Goal: Task Accomplishment & Management: Manage account settings

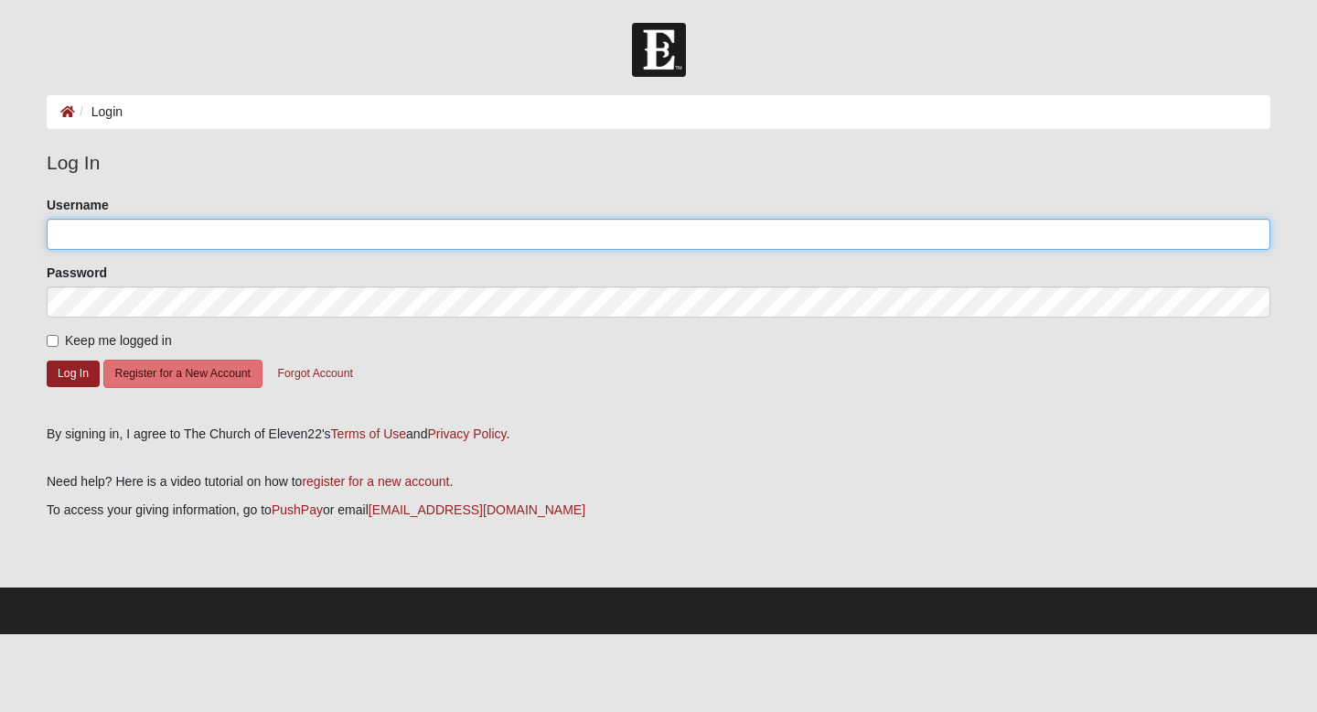
type input "apadolina"
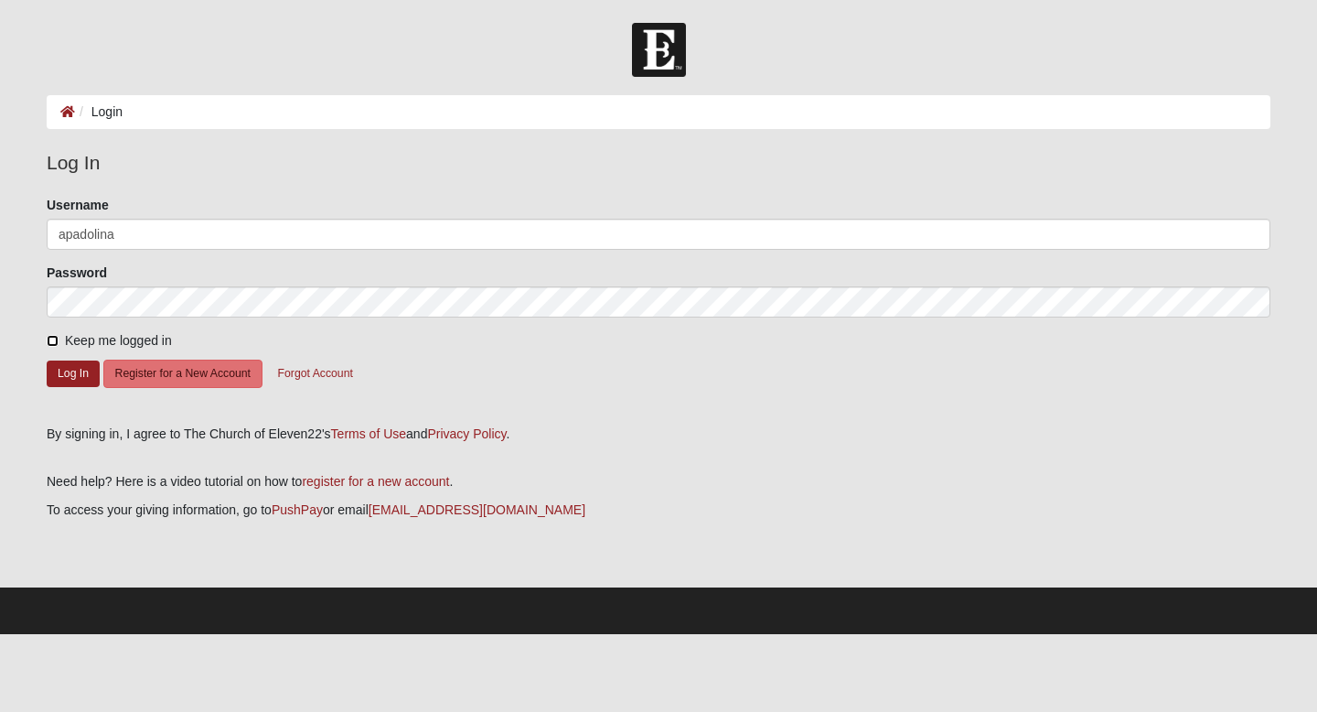
click at [56, 344] on input "Keep me logged in" at bounding box center [53, 341] width 12 height 12
checkbox input "true"
click at [57, 371] on button "Log In" at bounding box center [73, 373] width 53 height 27
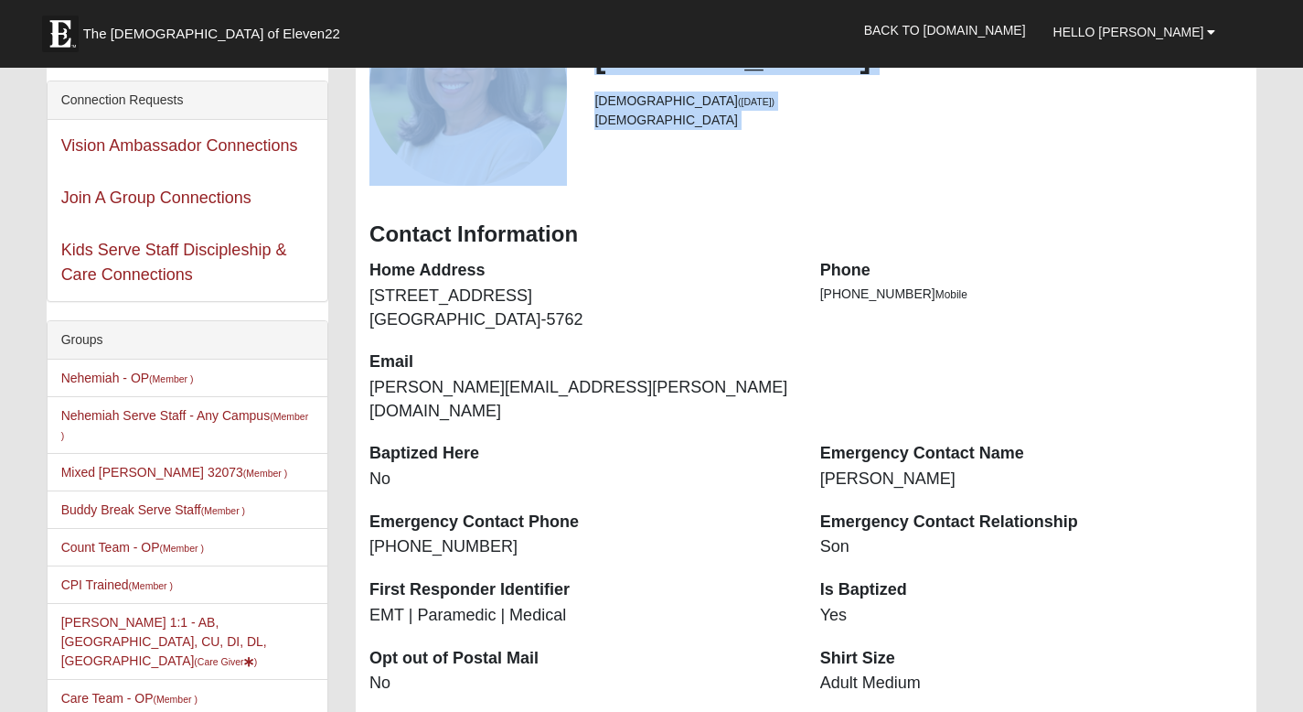
scroll to position [259, 0]
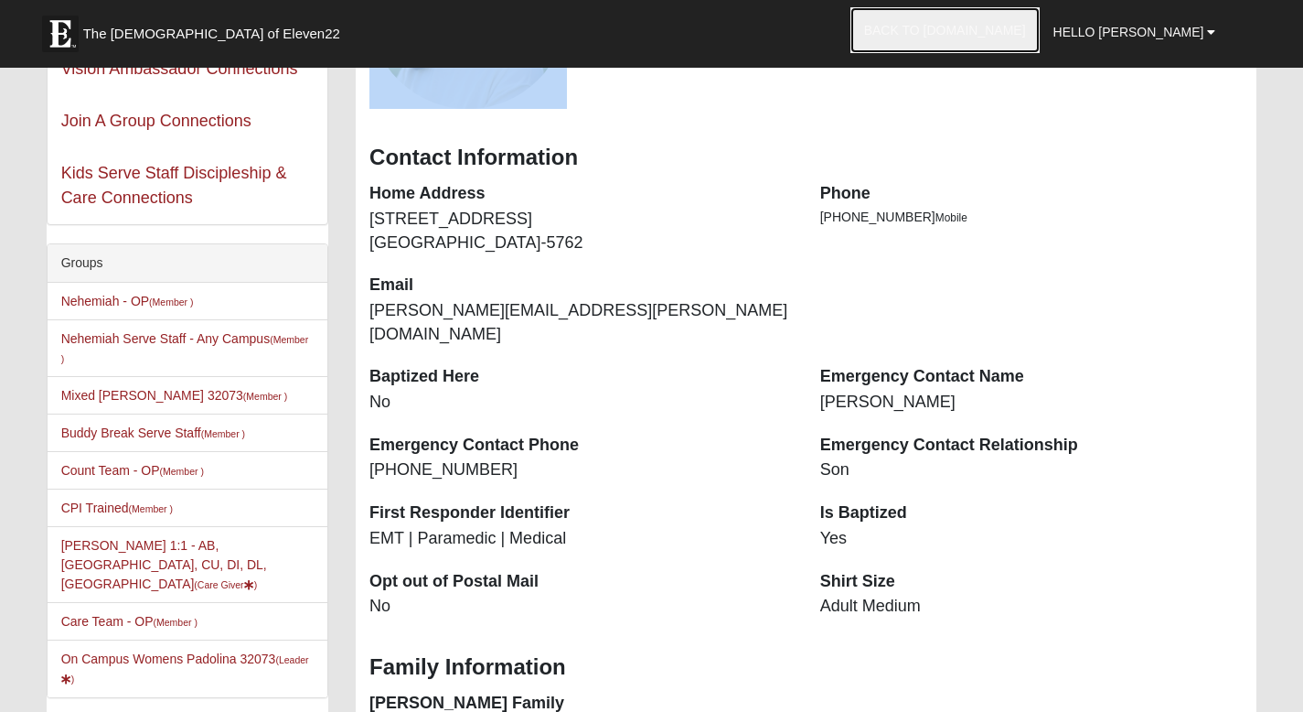
click at [1016, 35] on link "Back to [DOMAIN_NAME]" at bounding box center [945, 30] width 189 height 46
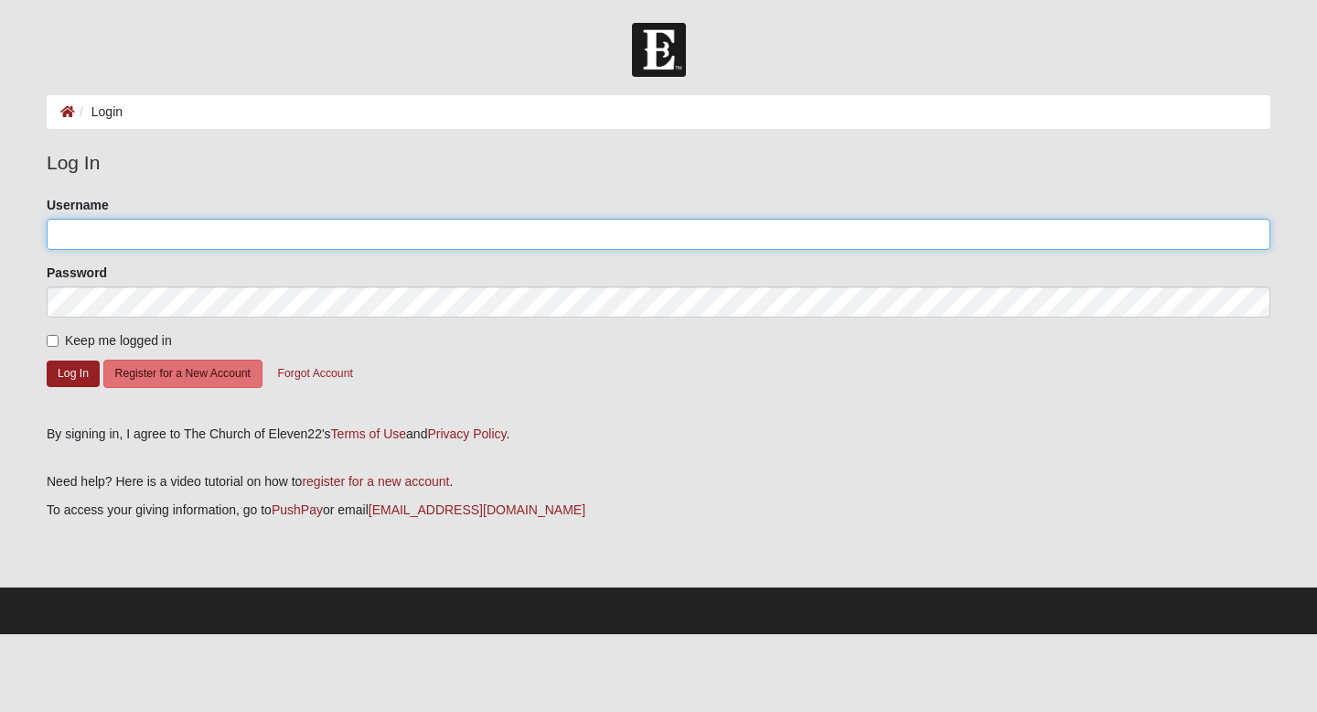
type input "apadolina"
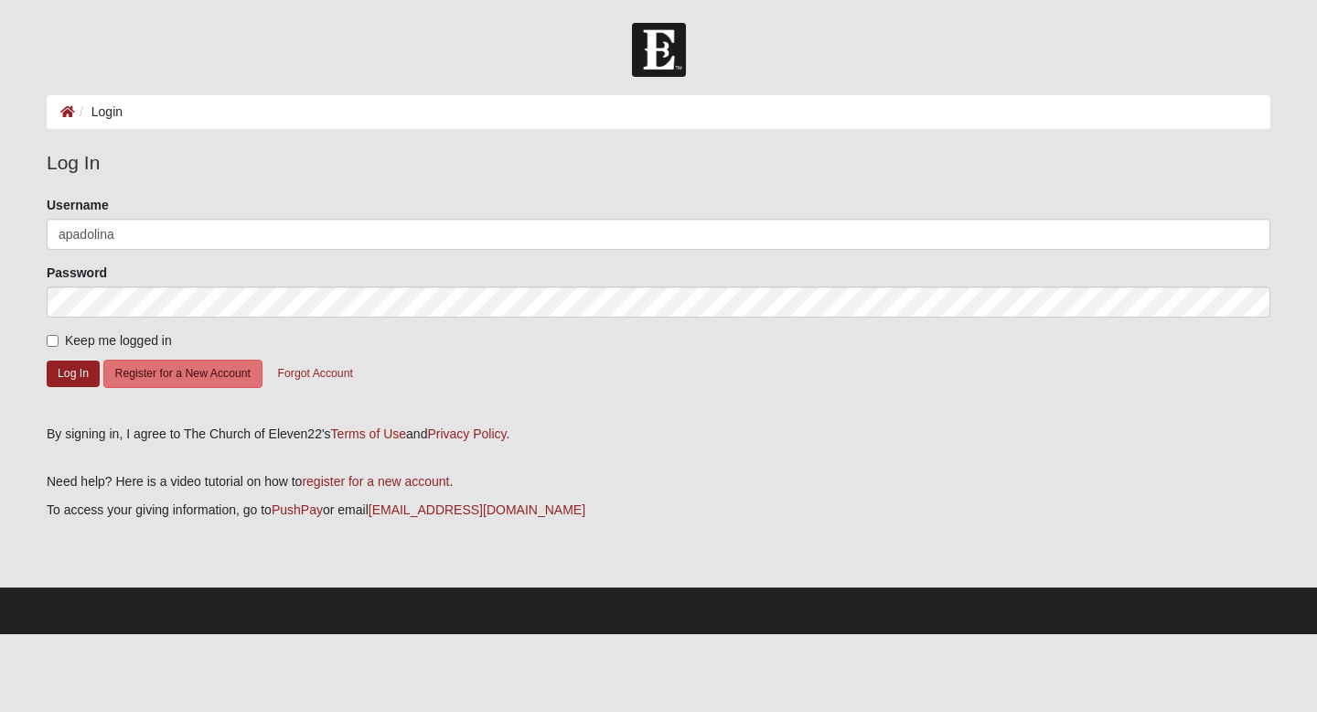
click at [95, 113] on li "Login" at bounding box center [99, 111] width 48 height 19
click at [106, 120] on li "Login" at bounding box center [99, 111] width 48 height 19
click at [113, 114] on li "Login" at bounding box center [99, 111] width 48 height 19
click at [73, 365] on button "Log In" at bounding box center [73, 373] width 53 height 27
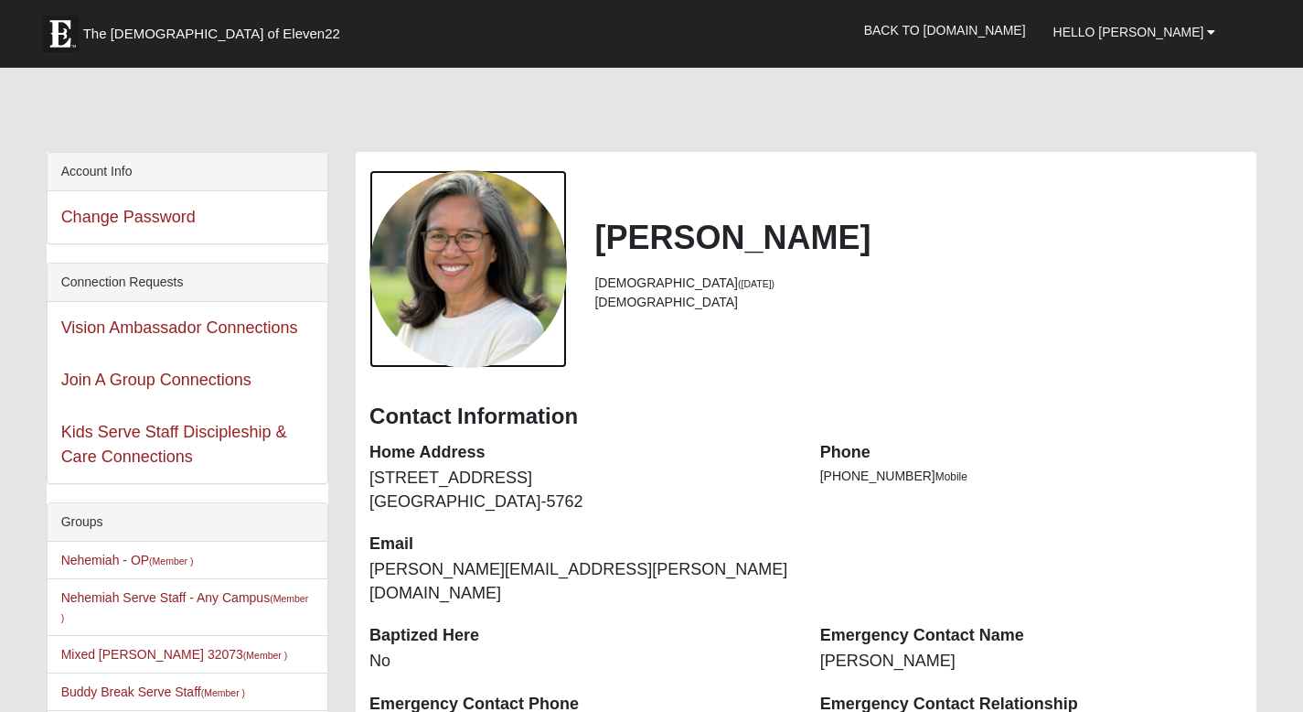
click at [469, 290] on div "View Fullsize Photo" at bounding box center [469, 269] width 198 height 198
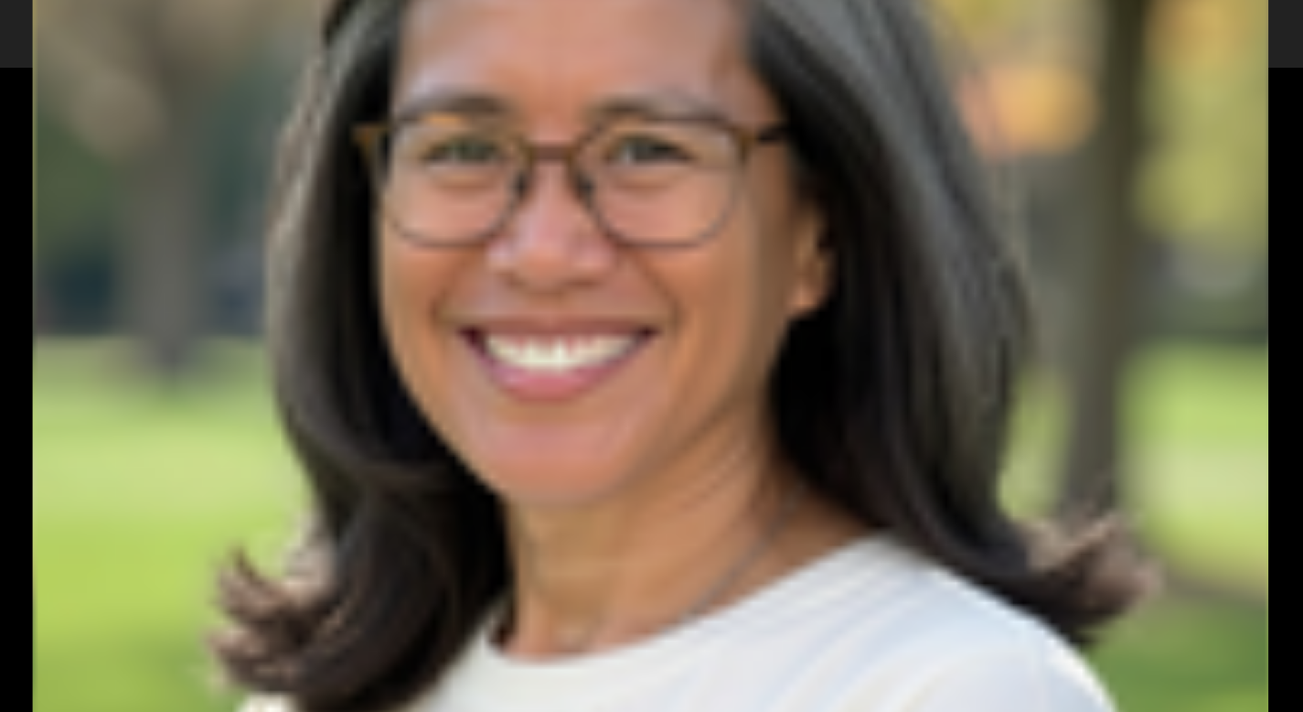
click at [469, 290] on div "View Fullsize Photo" at bounding box center [652, 356] width 1238 height 1238
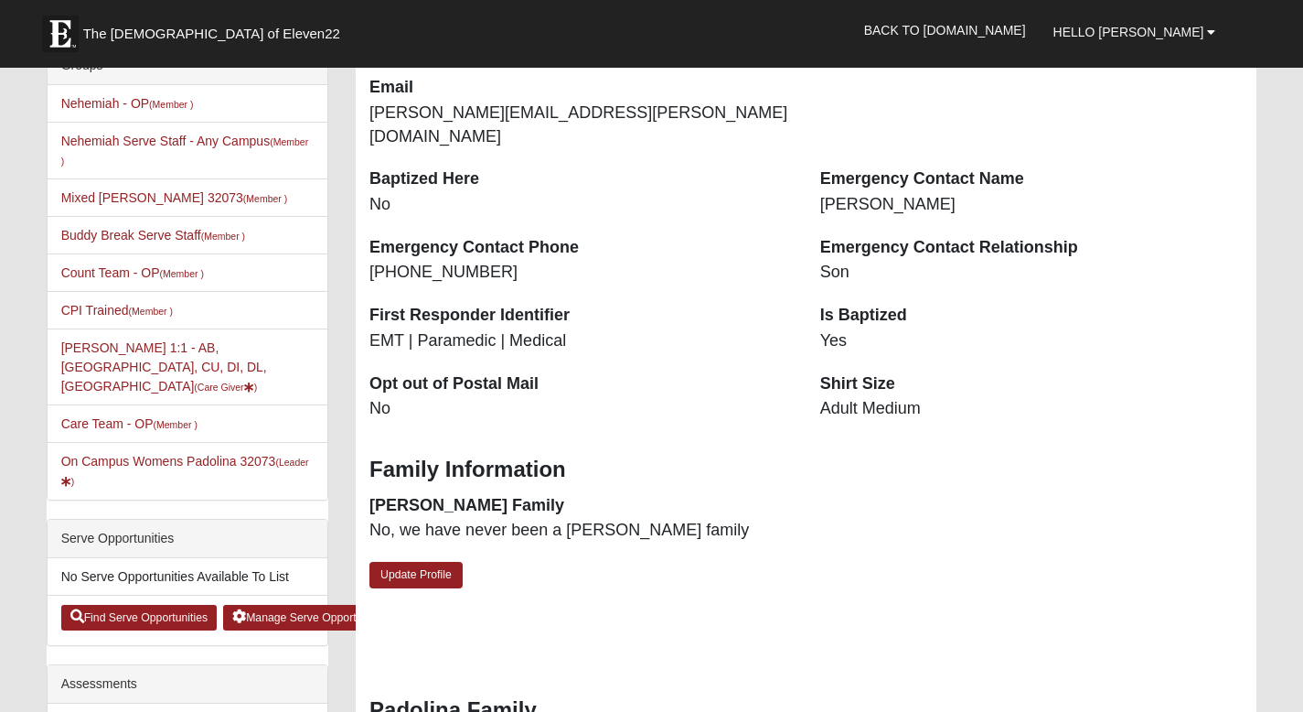
scroll to position [451, 0]
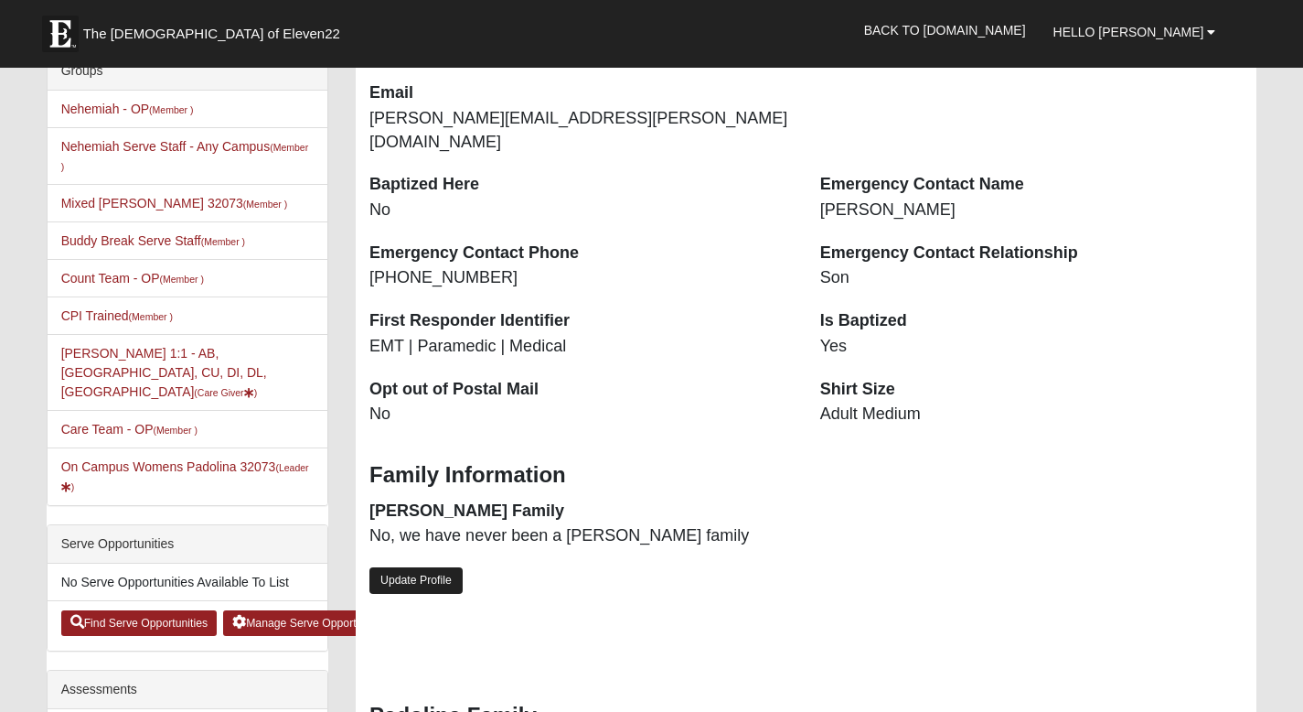
click at [429, 567] on link "Update Profile" at bounding box center [416, 580] width 93 height 27
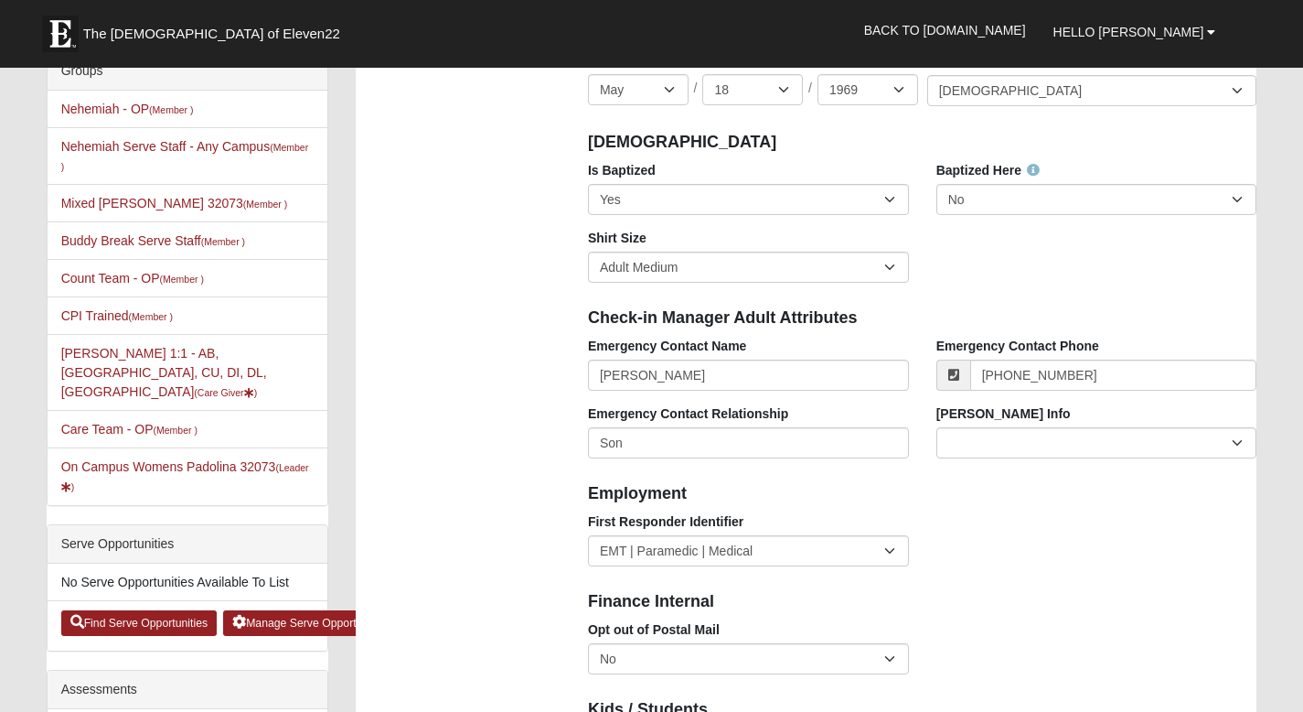
scroll to position [0, 0]
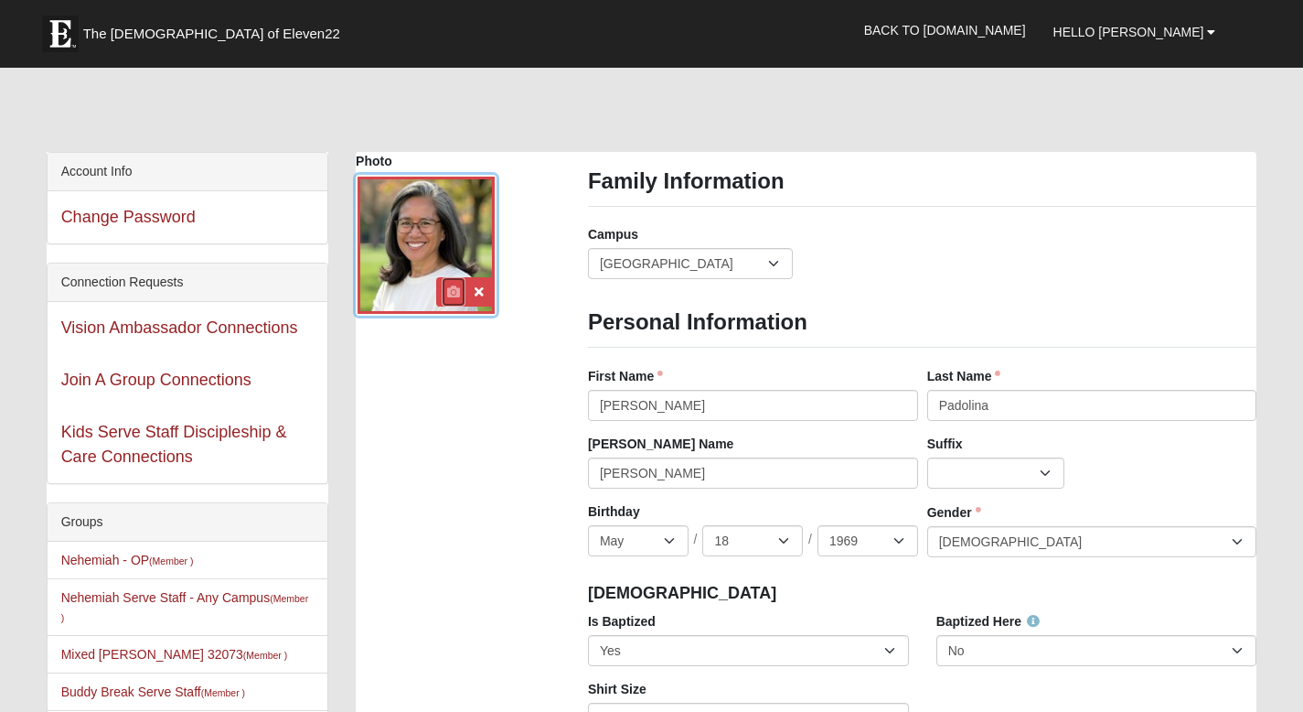
click at [452, 289] on icon at bounding box center [453, 291] width 13 height 13
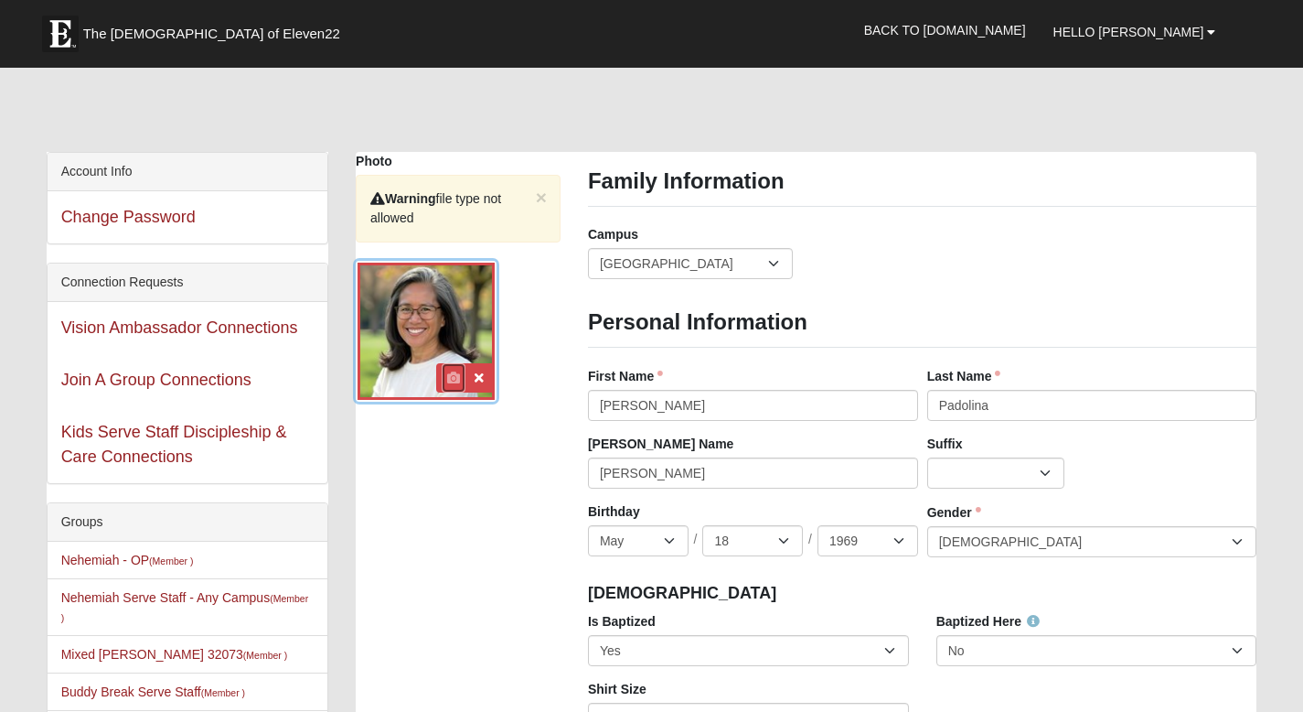
click at [453, 374] on icon at bounding box center [453, 377] width 13 height 13
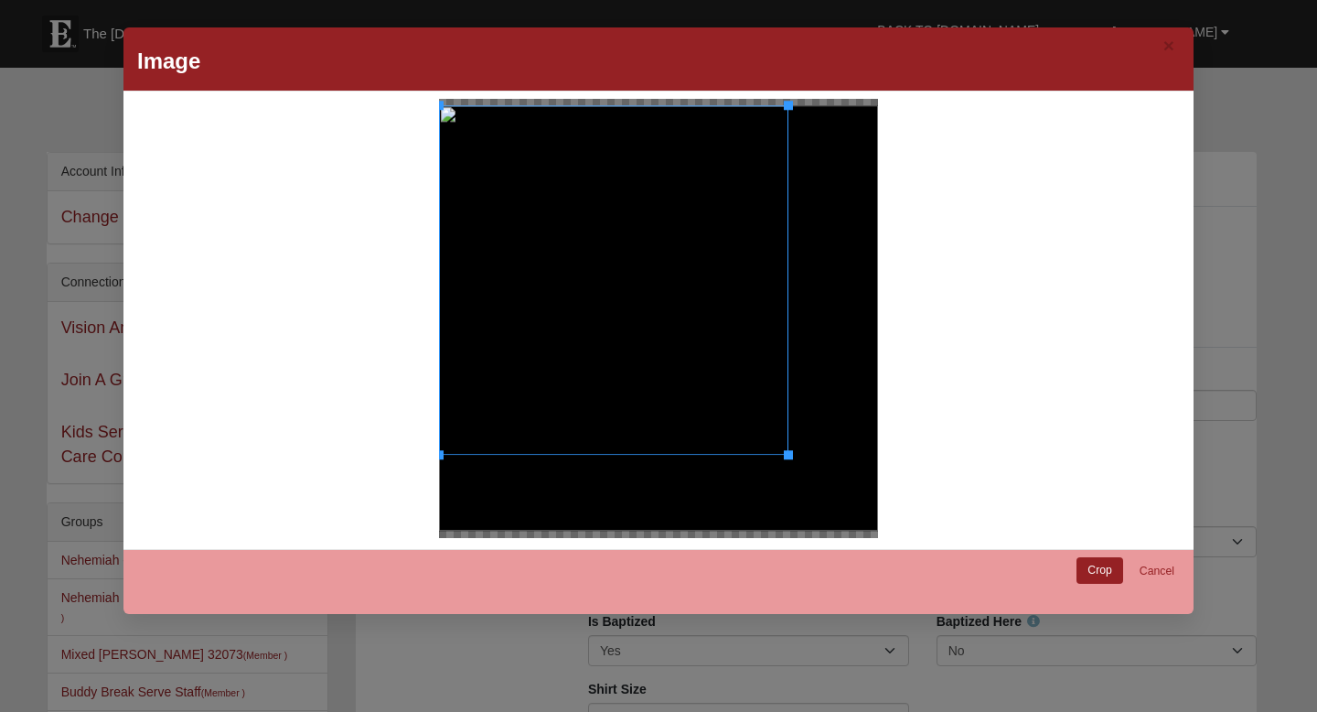
drag, startPoint x: 854, startPoint y: 531, endPoint x: 779, endPoint y: 387, distance: 162.8
click at [779, 387] on div at bounding box center [613, 279] width 349 height 349
drag, startPoint x: 433, startPoint y: 452, endPoint x: 620, endPoint y: 390, distance: 197.6
click at [620, 390] on div at bounding box center [644, 247] width 284 height 284
click at [788, 392] on div at bounding box center [792, 395] width 9 height 9
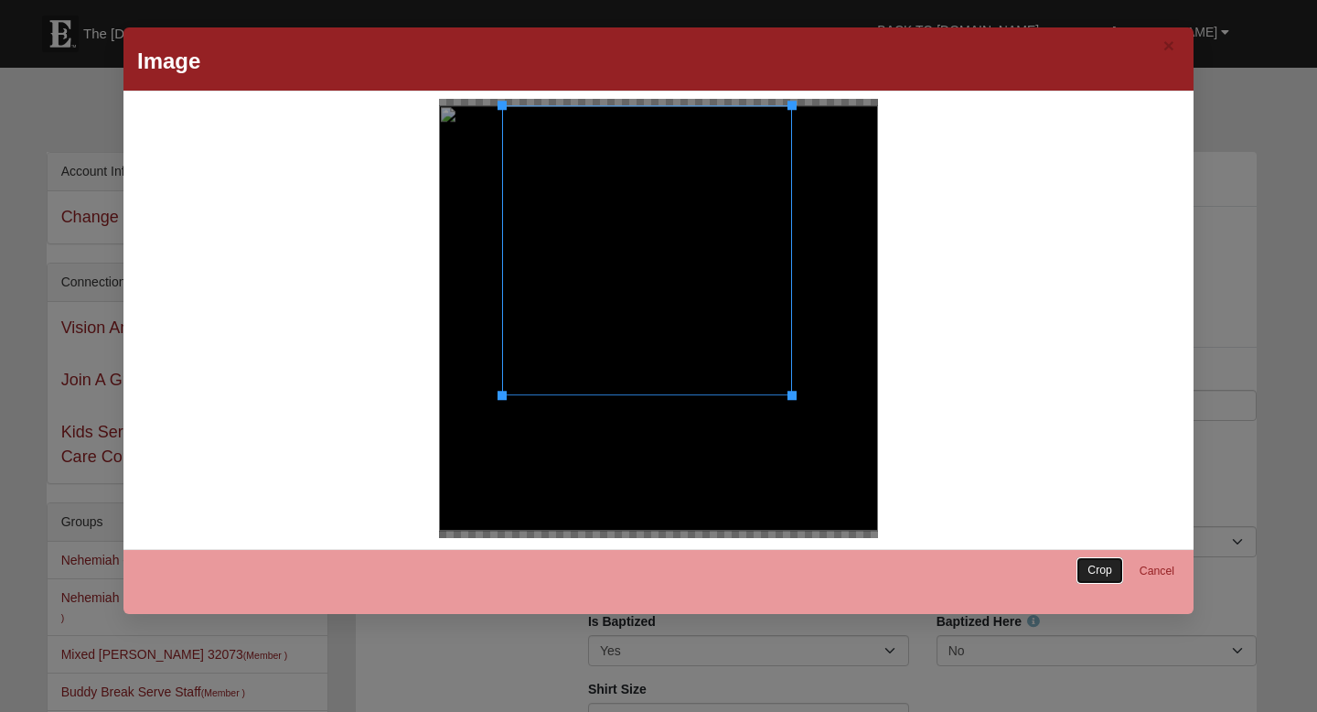
click at [1093, 574] on link "Crop" at bounding box center [1100, 570] width 47 height 27
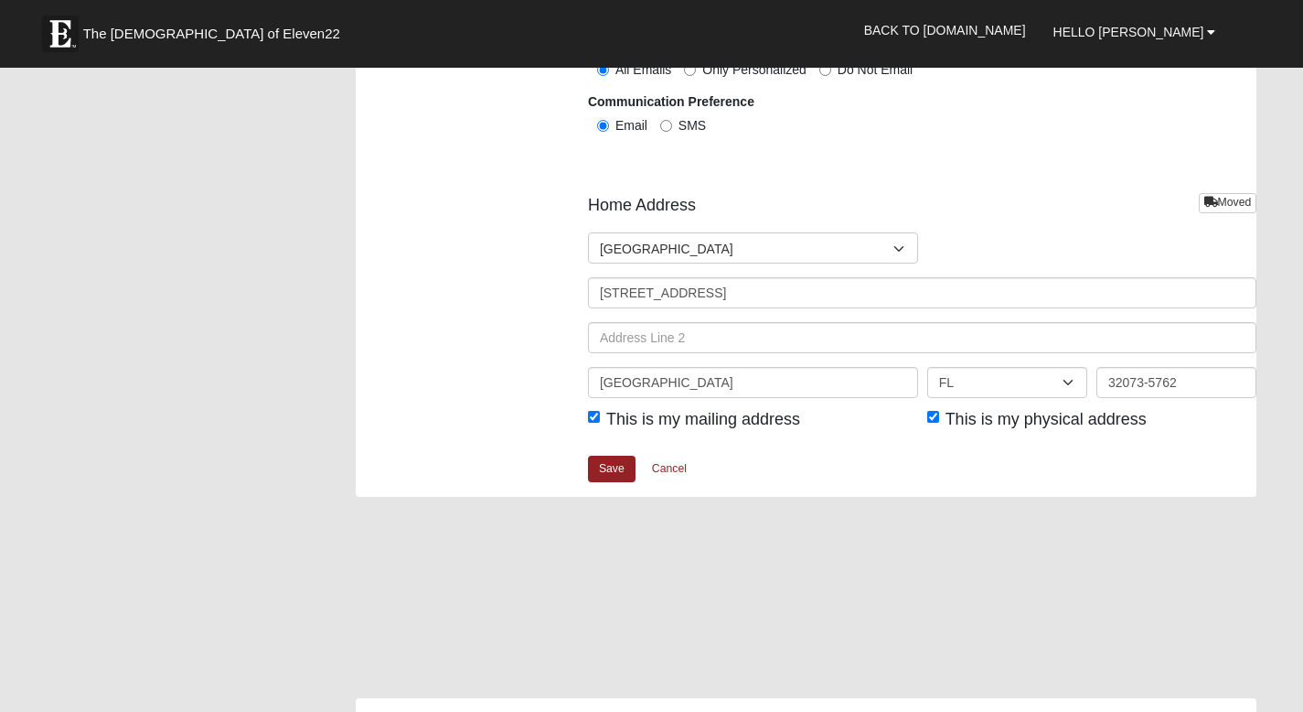
scroll to position [2171, 0]
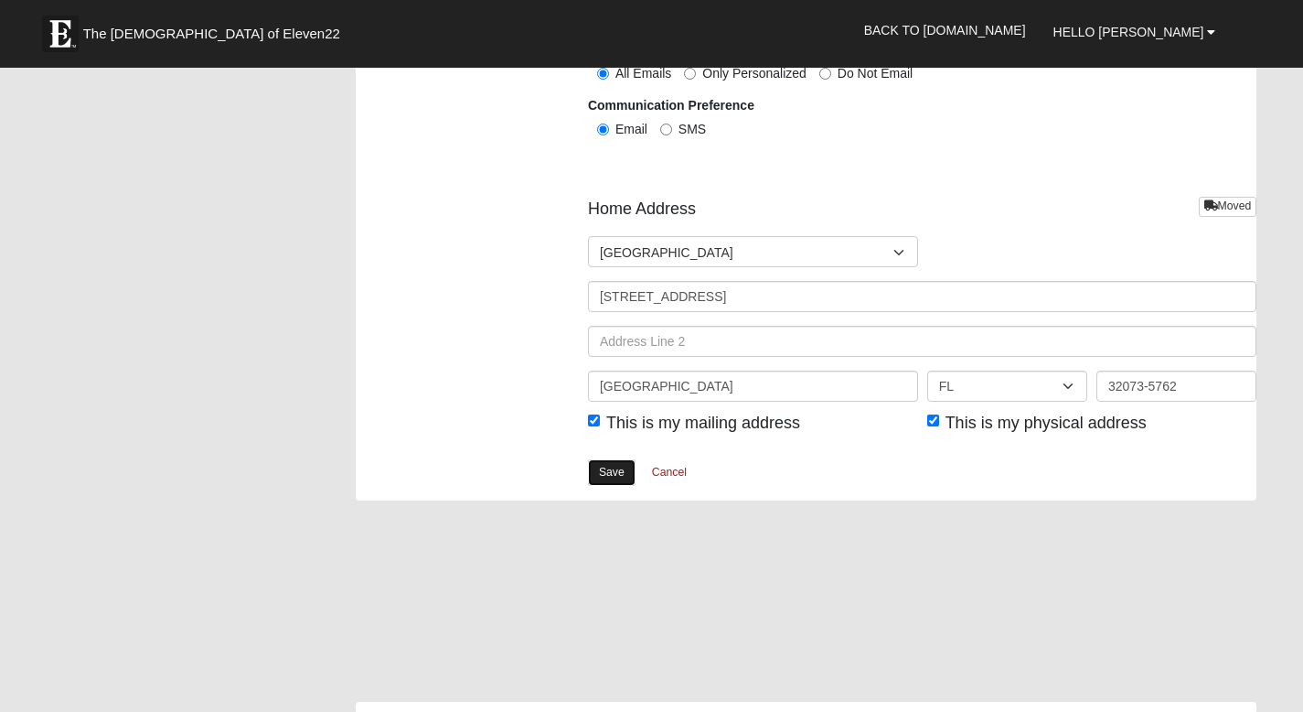
click at [605, 474] on link "Save" at bounding box center [612, 472] width 48 height 27
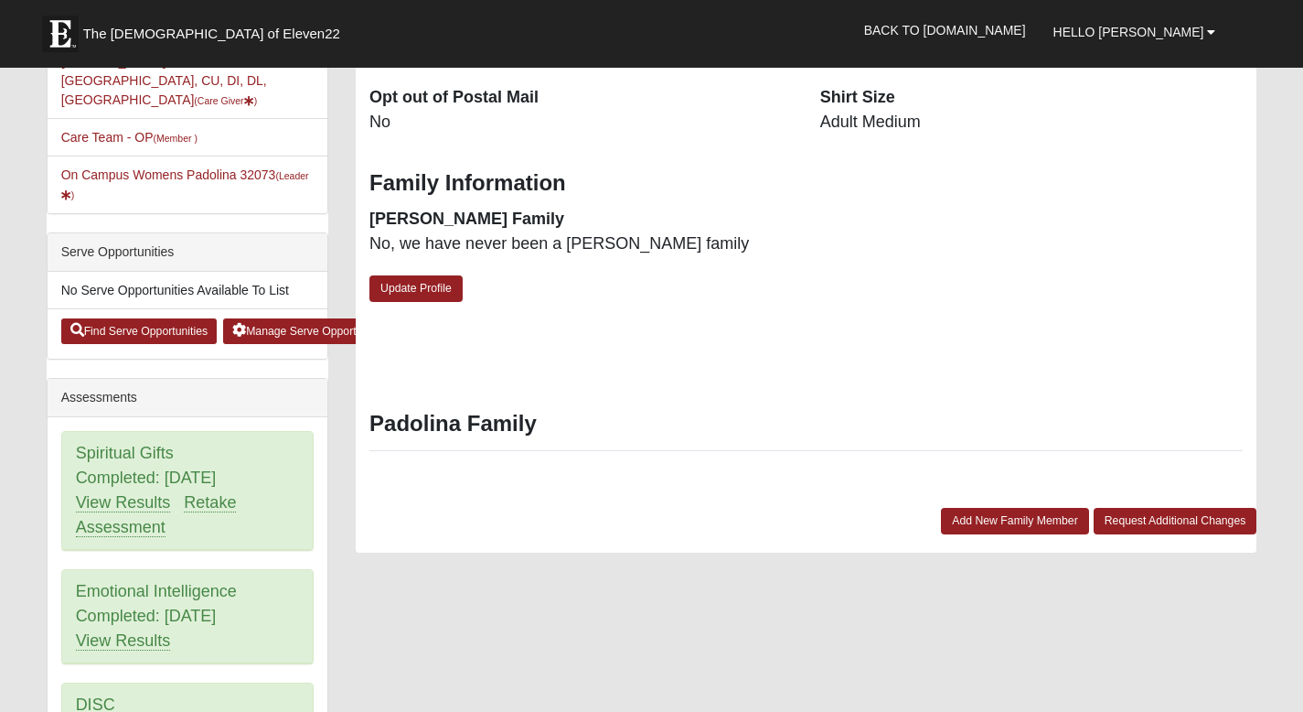
scroll to position [711, 0]
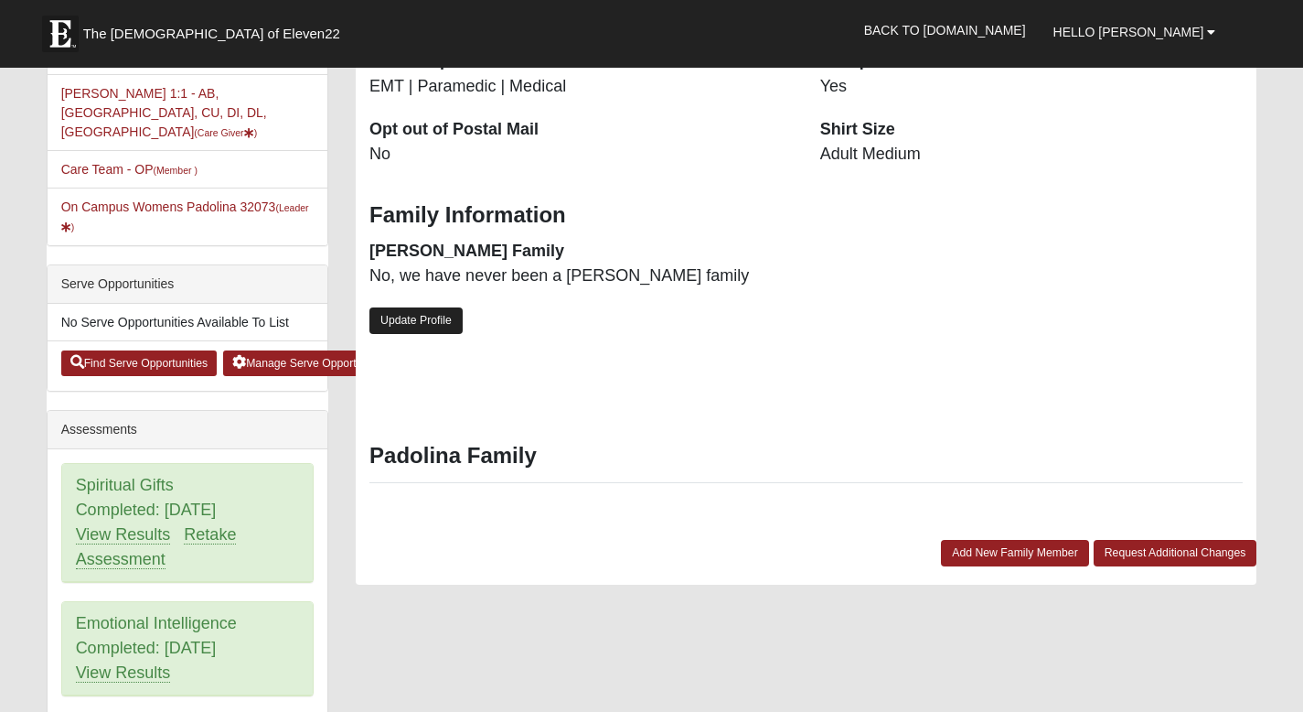
click at [410, 307] on link "Update Profile" at bounding box center [416, 320] width 93 height 27
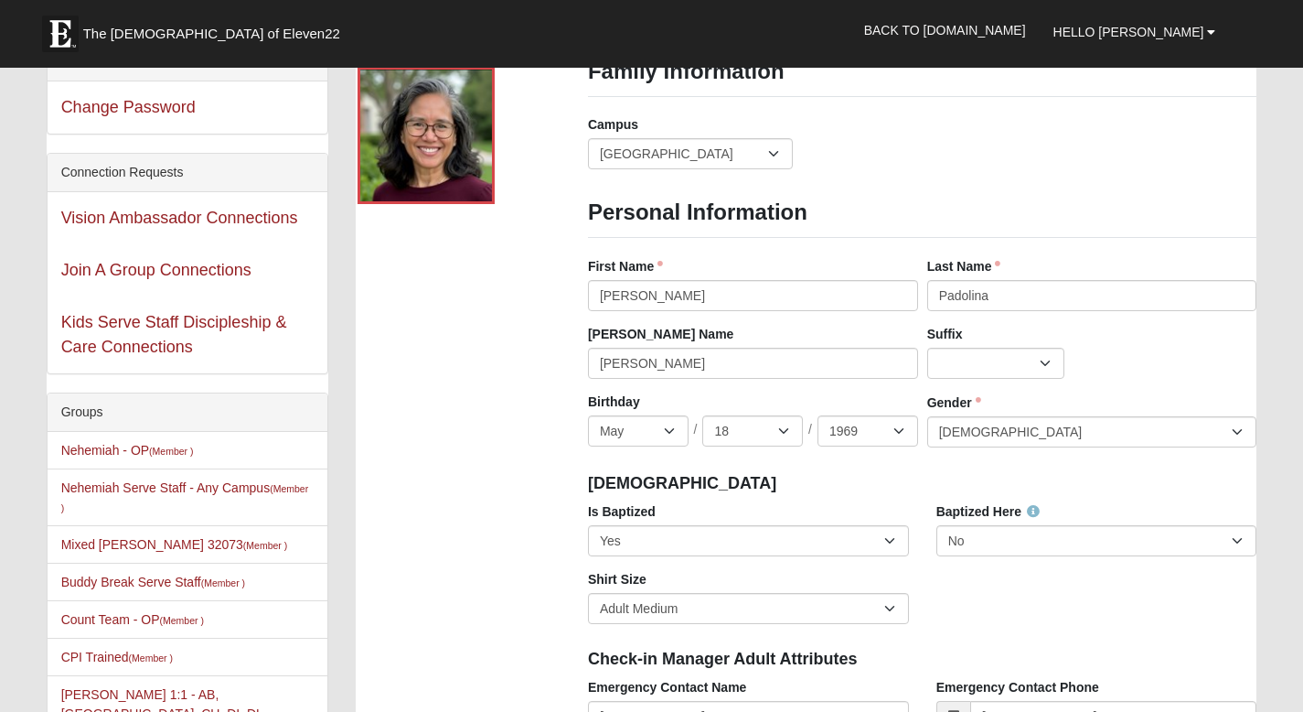
scroll to position [0, 0]
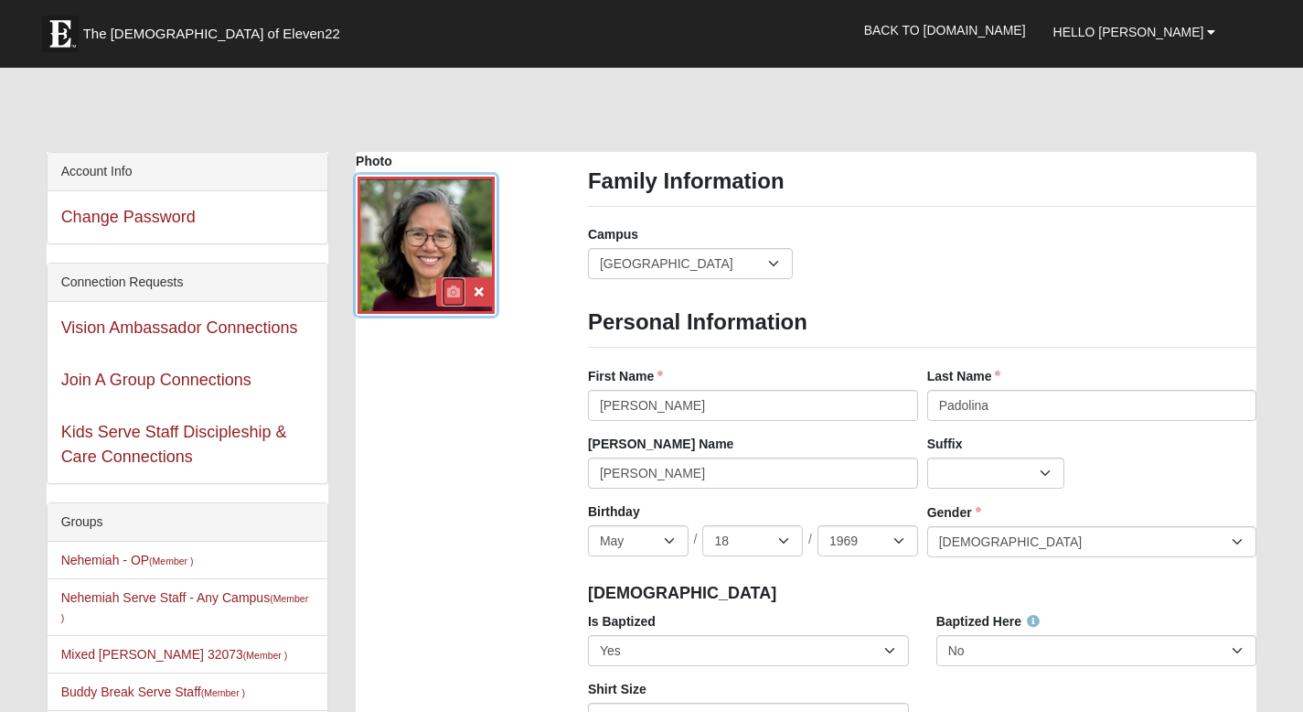
click at [453, 294] on icon at bounding box center [453, 291] width 13 height 13
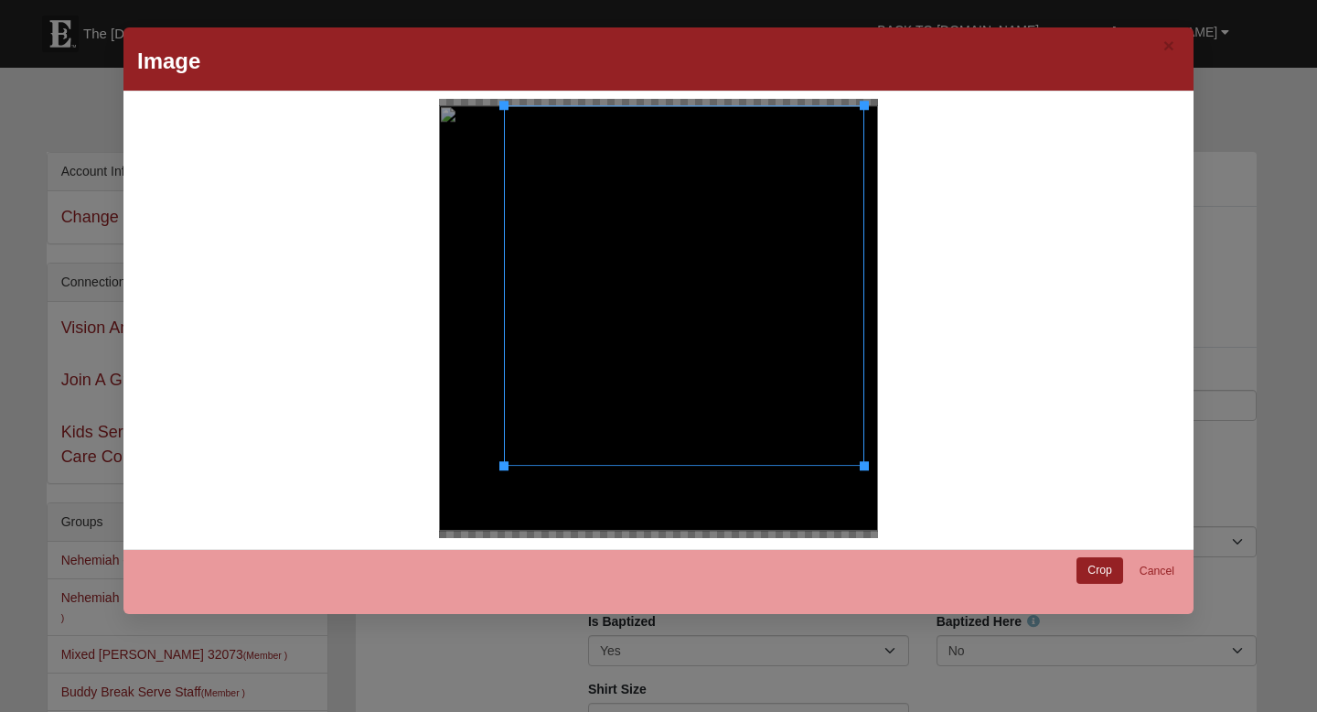
drag, startPoint x: 435, startPoint y: 529, endPoint x: 497, endPoint y: 389, distance: 152.8
click at [504, 389] on div at bounding box center [684, 285] width 360 height 360
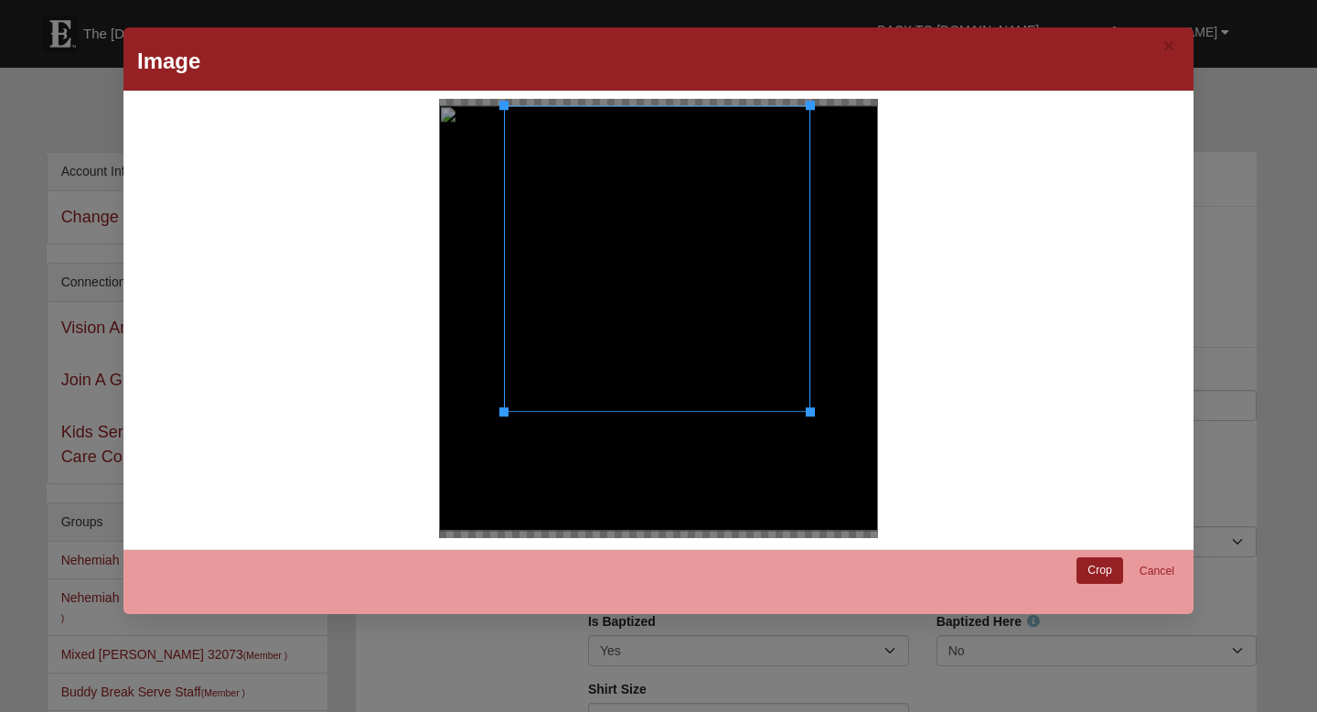
drag, startPoint x: 855, startPoint y: 462, endPoint x: 803, endPoint y: 380, distance: 97.4
click at [803, 380] on div at bounding box center [657, 258] width 306 height 306
drag, startPoint x: 804, startPoint y: 409, endPoint x: 796, endPoint y: 381, distance: 28.6
click at [796, 381] on div at bounding box center [653, 254] width 299 height 299
drag, startPoint x: 795, startPoint y: 404, endPoint x: 807, endPoint y: 403, distance: 11.9
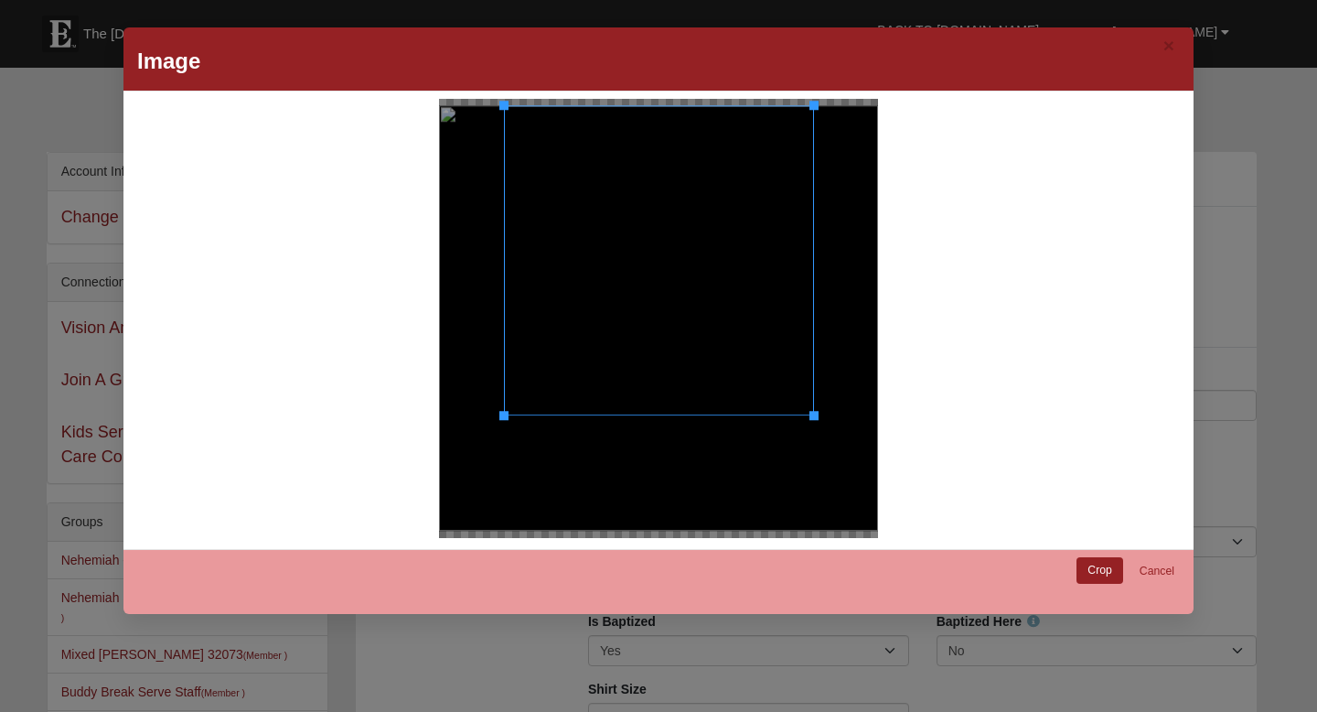
click at [807, 403] on div at bounding box center [659, 260] width 310 height 310
click at [1099, 574] on link "Crop" at bounding box center [1100, 570] width 47 height 27
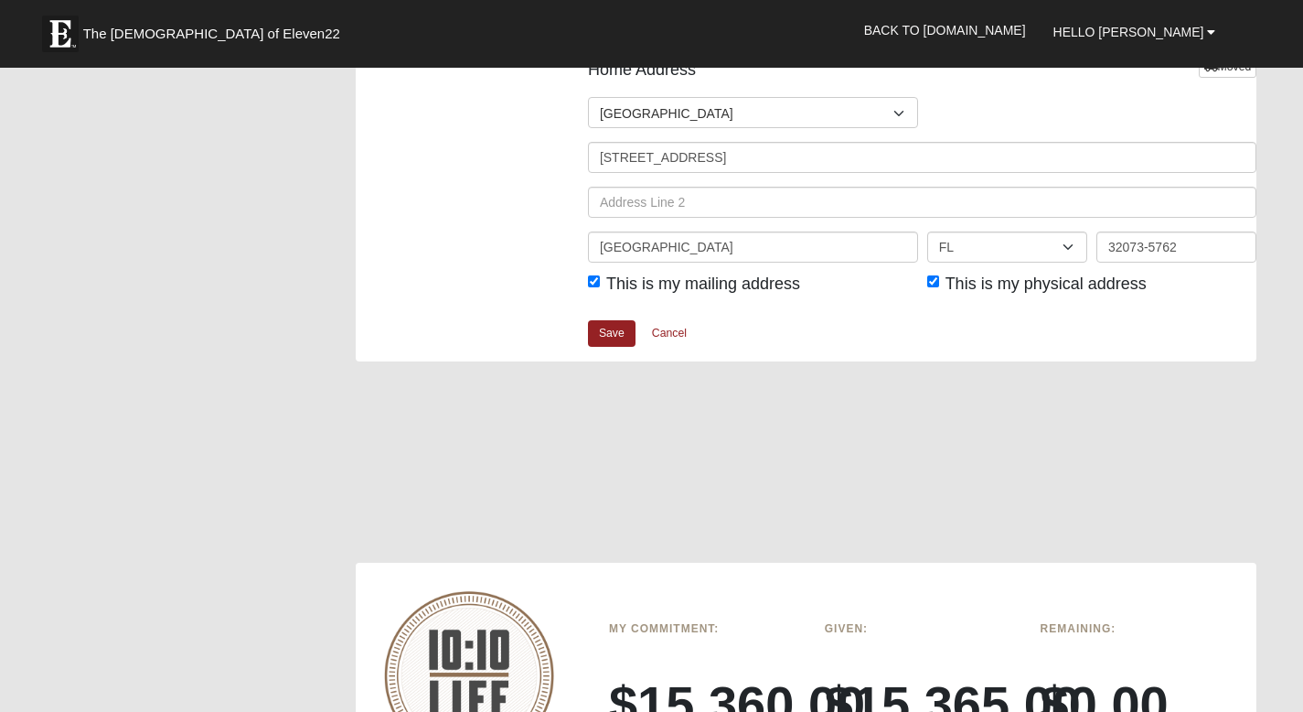
scroll to position [2264, 0]
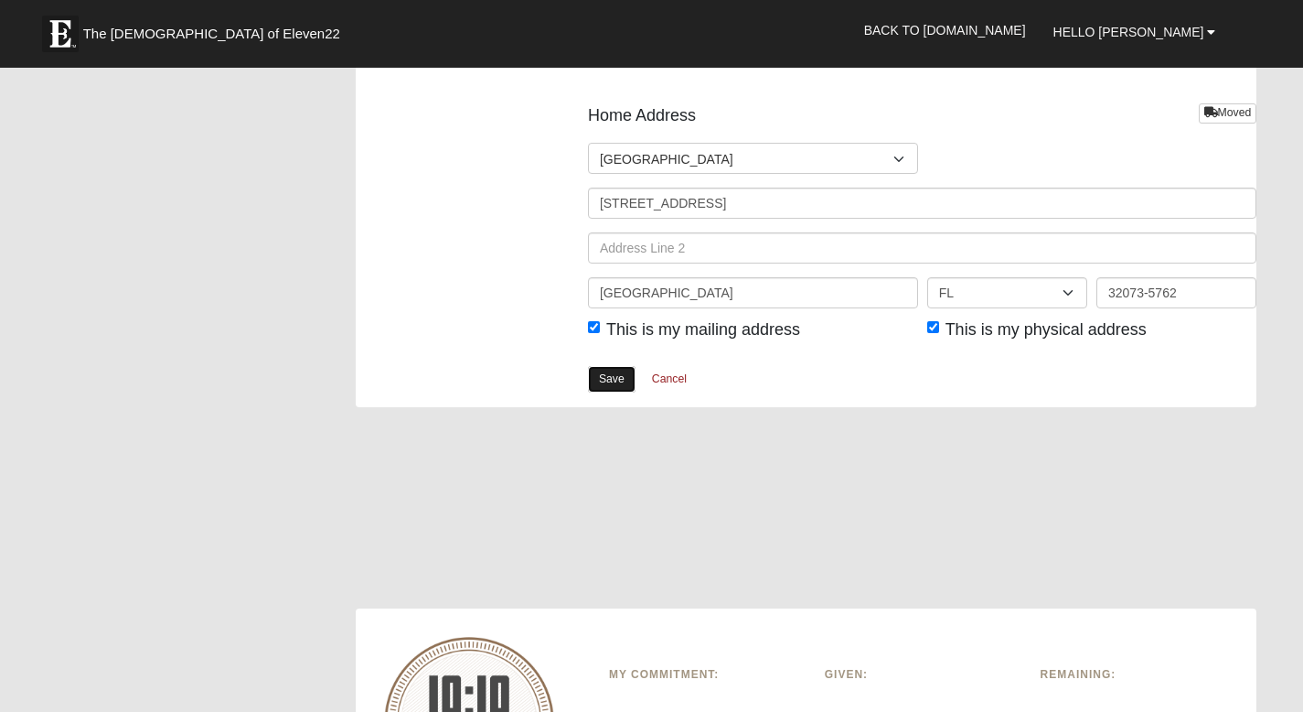
click at [606, 381] on link "Save" at bounding box center [612, 379] width 48 height 27
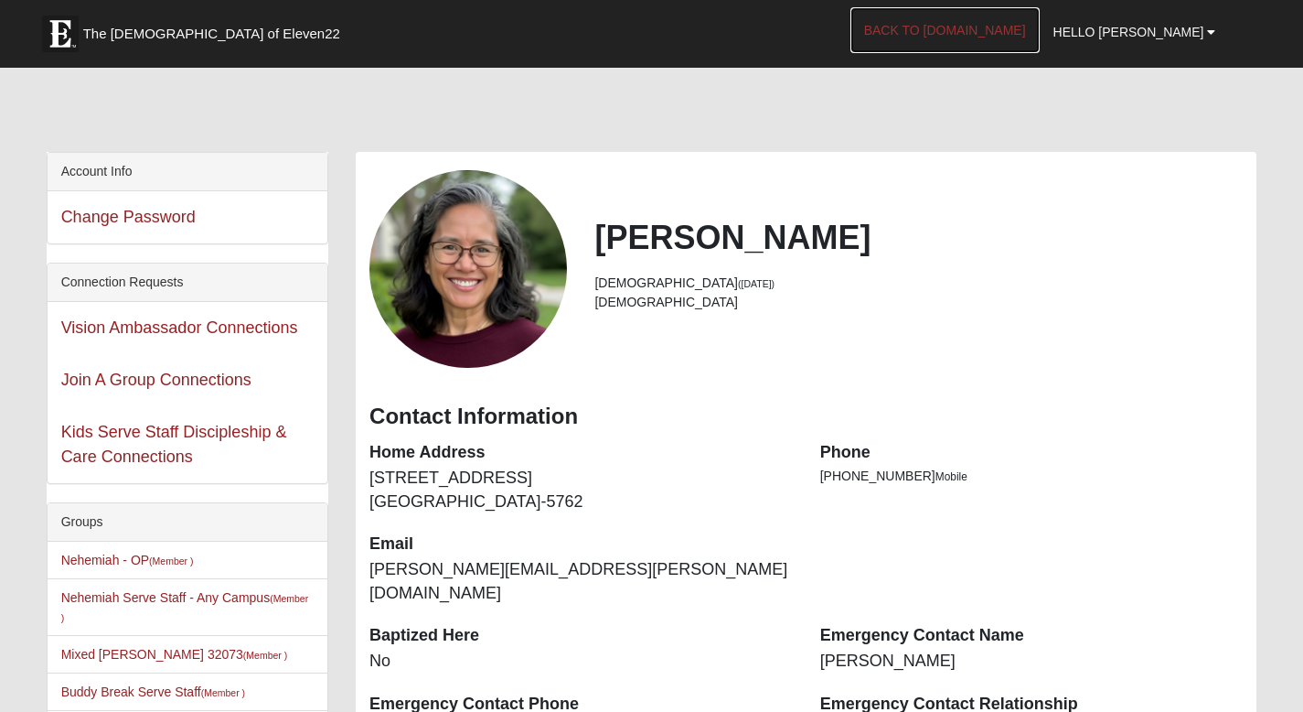
click at [991, 48] on link "Back to [DOMAIN_NAME]" at bounding box center [945, 30] width 189 height 46
click at [1162, 43] on link "Hello [PERSON_NAME]" at bounding box center [1135, 32] width 190 height 46
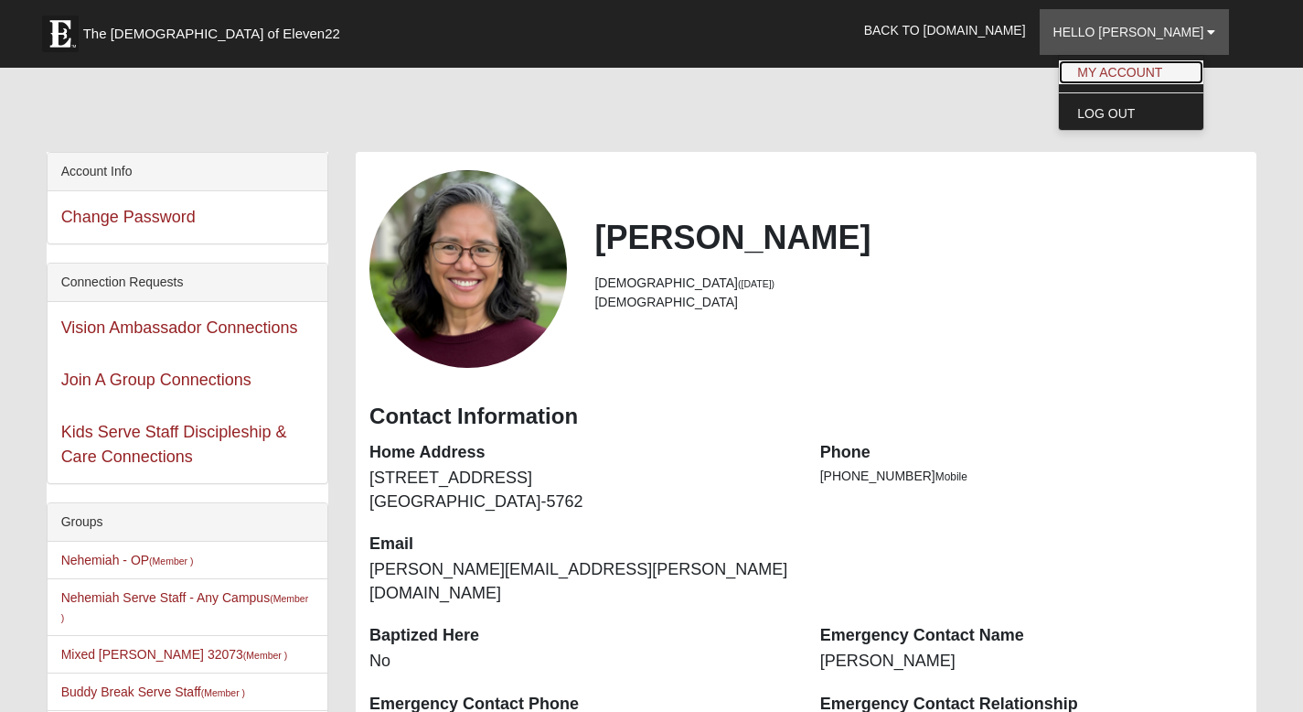
click at [1141, 69] on link "My Account" at bounding box center [1131, 72] width 145 height 24
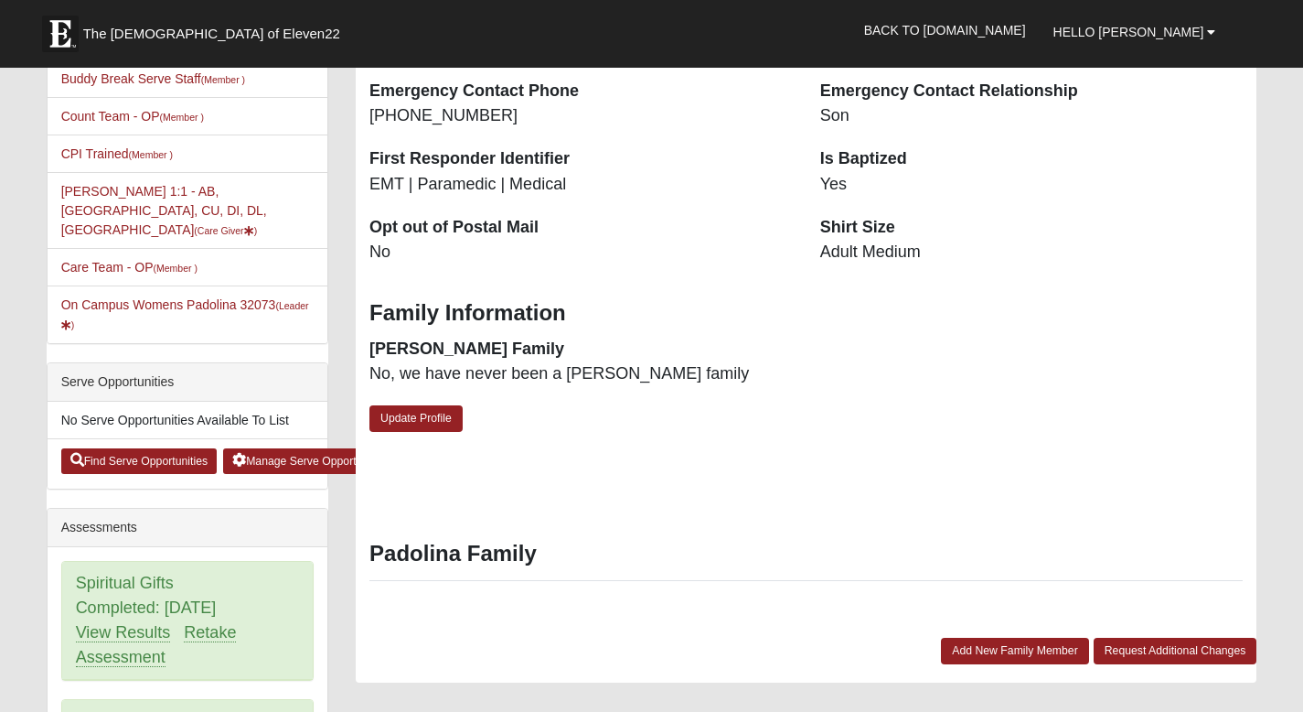
scroll to position [577, 0]
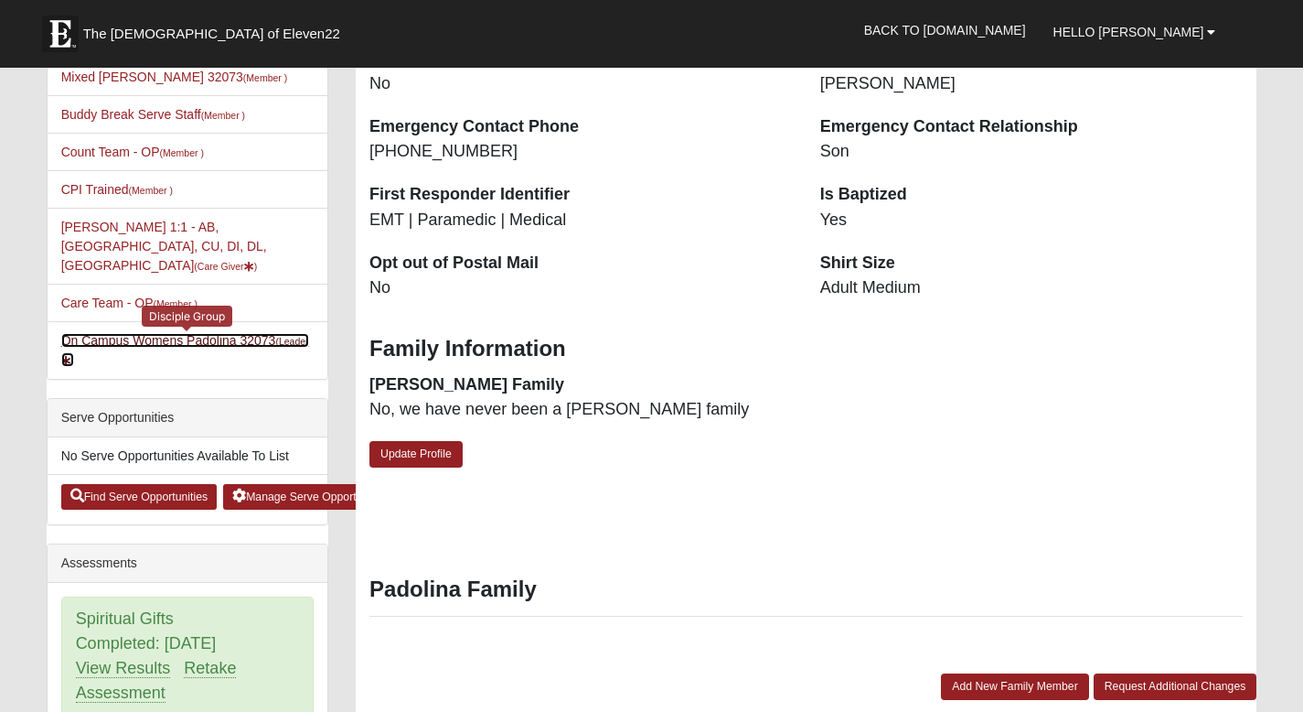
click at [201, 333] on link "On Campus Womens Padolina 32073 (Leader )" at bounding box center [185, 350] width 248 height 34
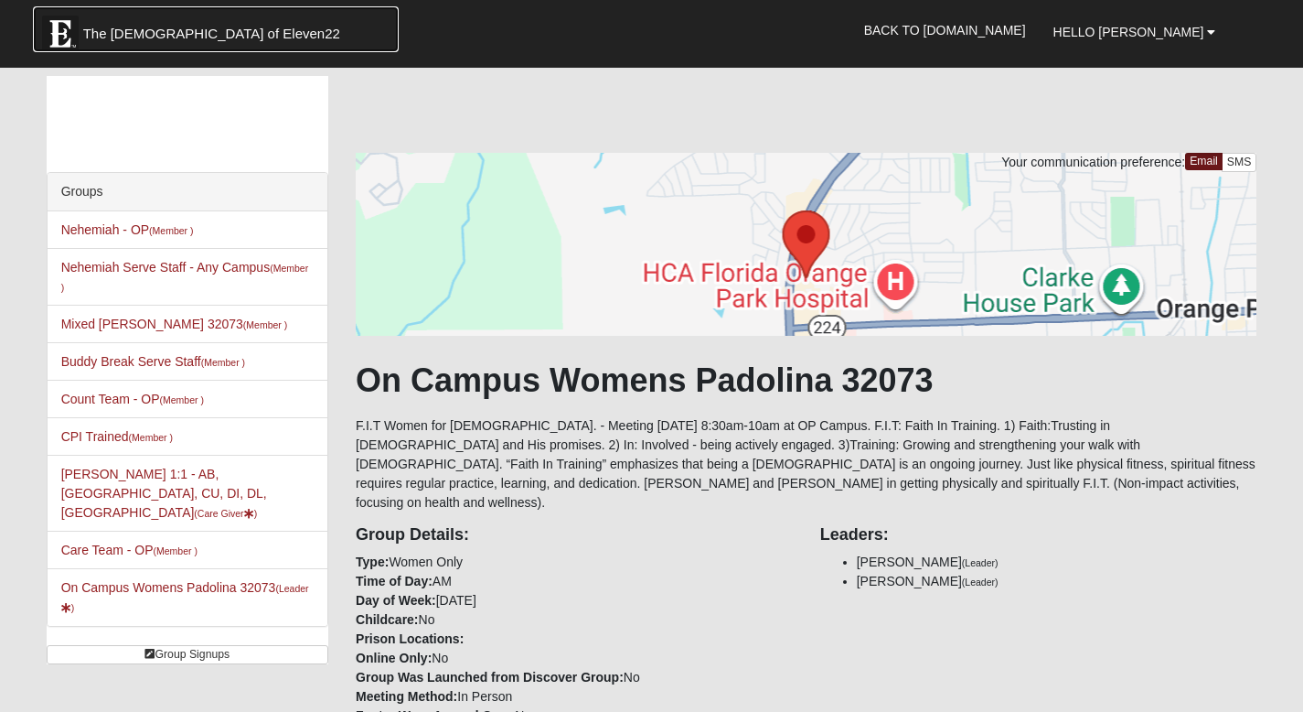
click at [185, 28] on span "The [DEMOGRAPHIC_DATA] of Eleven22" at bounding box center [211, 34] width 257 height 18
click at [1157, 37] on span "Hello [PERSON_NAME]" at bounding box center [1129, 32] width 151 height 15
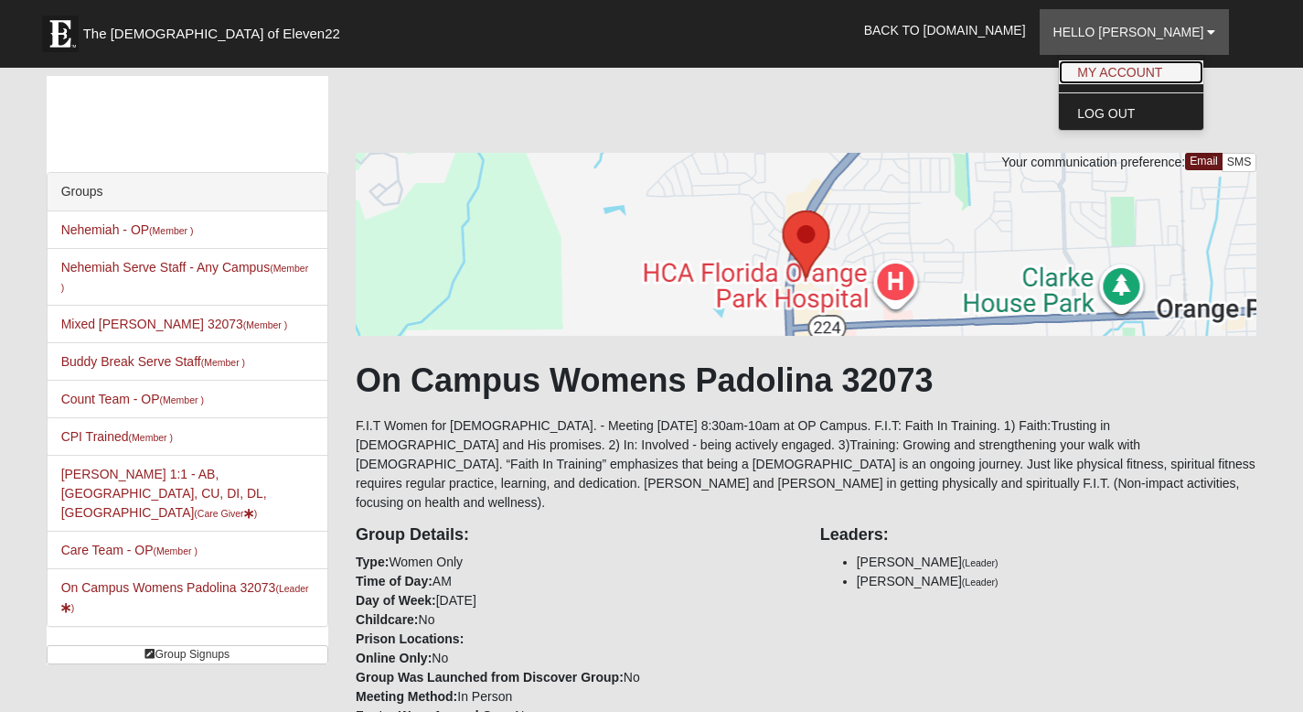
click at [1131, 73] on link "My Account" at bounding box center [1131, 72] width 145 height 24
